Goal: Consume media (video, audio): Consume media (video, audio)

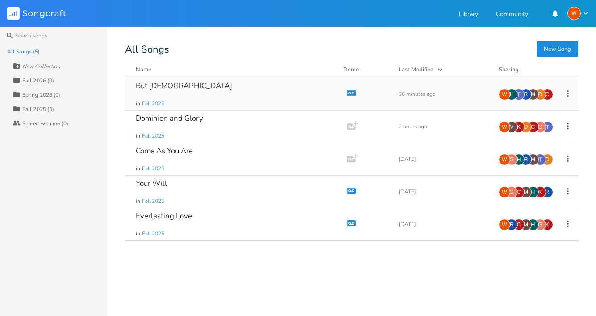
click at [206, 92] on div "But [DEMOGRAPHIC_DATA] in Fall 2025" at bounding box center [234, 94] width 197 height 32
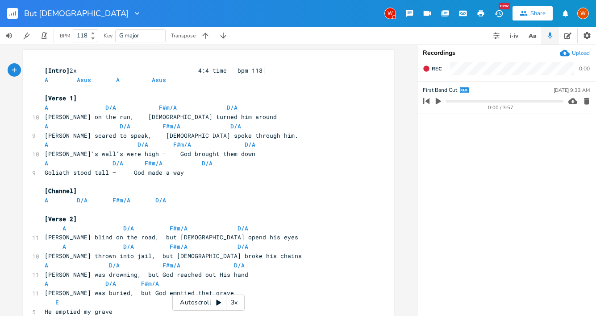
click at [564, 53] on icon "button" at bounding box center [565, 53] width 10 height 10
click at [438, 103] on icon "button" at bounding box center [438, 101] width 5 height 7
click at [491, 101] on progress at bounding box center [503, 101] width 117 height 3
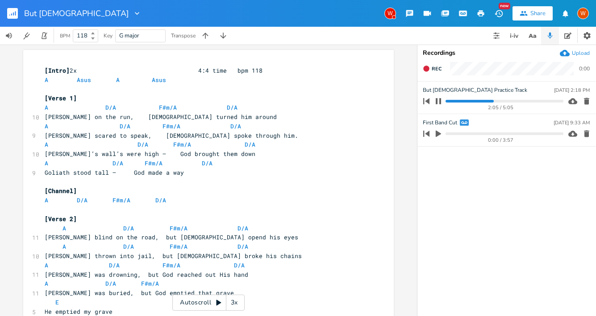
click at [508, 191] on ul "But [DEMOGRAPHIC_DATA] Practice Track [DATE] 2:18 PM 2:05 / 5:05 First Band Cut…" at bounding box center [506, 199] width 179 height 234
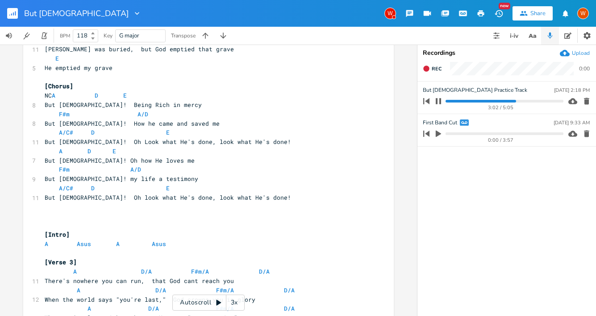
scroll to position [237, 0]
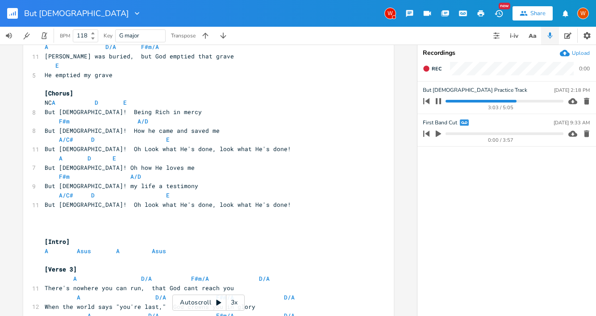
click at [440, 103] on icon "button" at bounding box center [438, 101] width 5 height 6
click at [427, 103] on icon "button" at bounding box center [426, 101] width 12 height 12
click at [436, 104] on icon "button" at bounding box center [438, 101] width 5 height 7
click at [440, 103] on icon "button" at bounding box center [438, 101] width 5 height 6
